Goal: Transaction & Acquisition: Purchase product/service

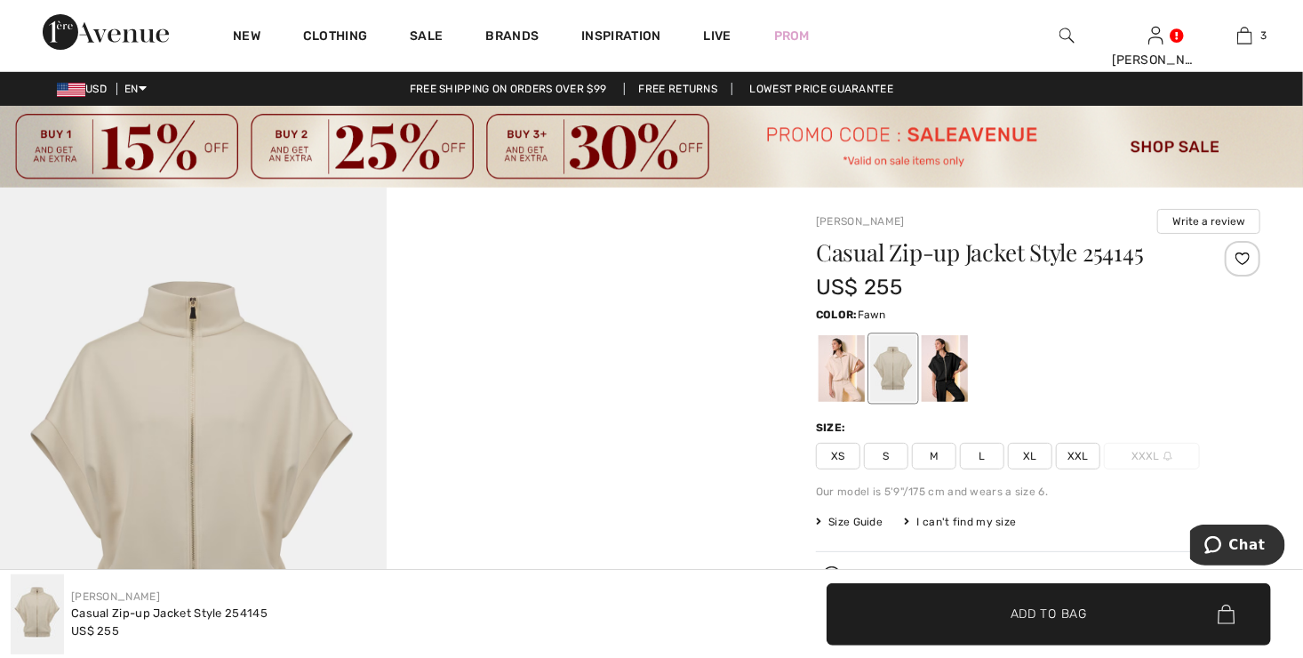
click at [892, 365] on div "Color: Fawn" at bounding box center [1038, 354] width 444 height 102
click at [889, 402] on div at bounding box center [893, 368] width 46 height 67
click at [895, 366] on div at bounding box center [893, 368] width 46 height 67
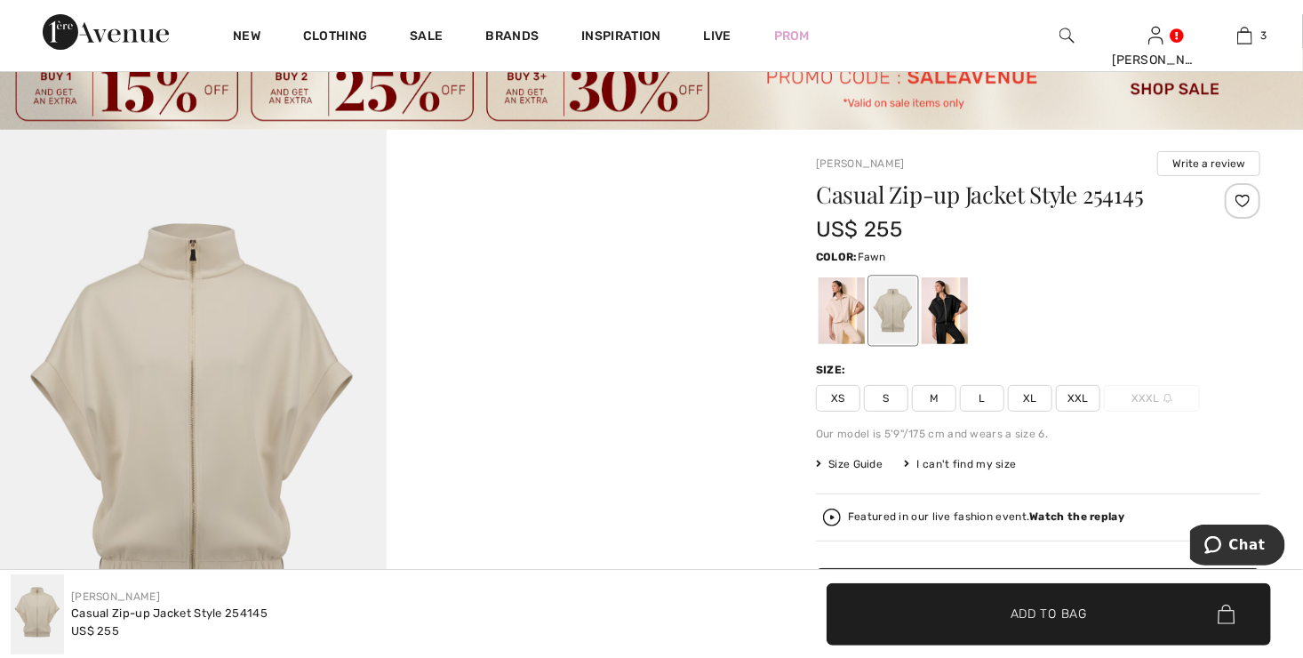
scroll to position [89, 0]
